Goal: Task Accomplishment & Management: Manage account settings

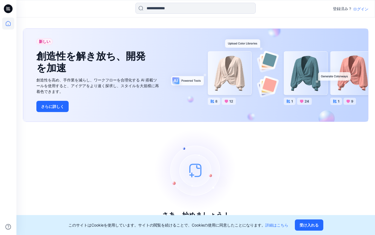
click at [361, 10] on font "ログイン" at bounding box center [360, 9] width 15 height 5
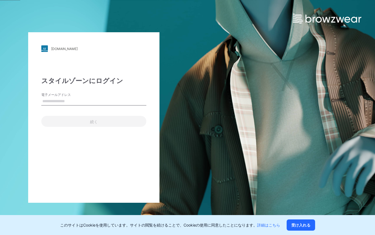
click at [91, 102] on input "電子メールアドレス" at bounding box center [93, 101] width 105 height 8
type input "**********"
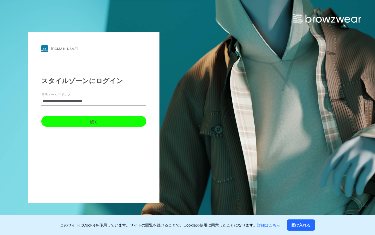
click at [90, 119] on font "続く" at bounding box center [94, 121] width 8 height 6
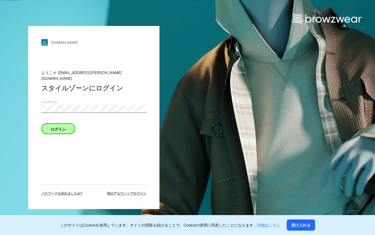
click at [47, 135] on div "ようこそ [EMAIL_ADDRESS][PERSON_NAME][DOMAIN_NAME] スタイルゾーンにログイン パスワード ログイン パスワードを忘れ…" at bounding box center [93, 133] width 105 height 126
click at [53, 131] on div "ようこそ [EMAIL_ADDRESS][PERSON_NAME][DOMAIN_NAME] スタイルゾーンにログイン パスワード ログイン パスワードを忘れ…" at bounding box center [93, 133] width 105 height 126
click at [63, 130] on button "ログイン" at bounding box center [58, 128] width 34 height 11
